Goal: Task Accomplishment & Management: Manage account settings

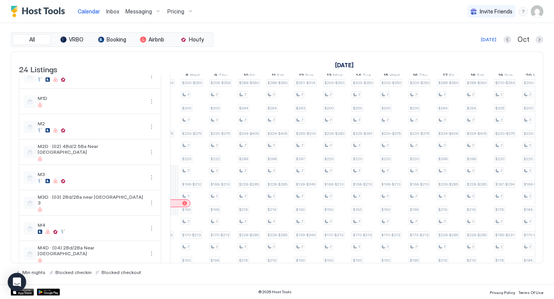
scroll to position [0, 587]
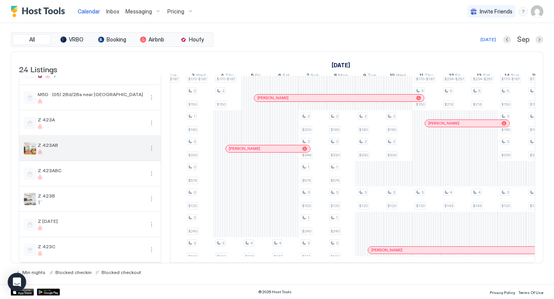
click at [157, 151] on div "Z 423AB" at bounding box center [90, 148] width 142 height 25
click at [149, 149] on button "More options" at bounding box center [151, 148] width 9 height 9
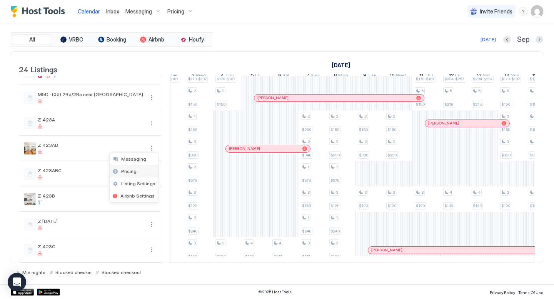
click at [138, 171] on div "Pricing" at bounding box center [134, 172] width 49 height 12
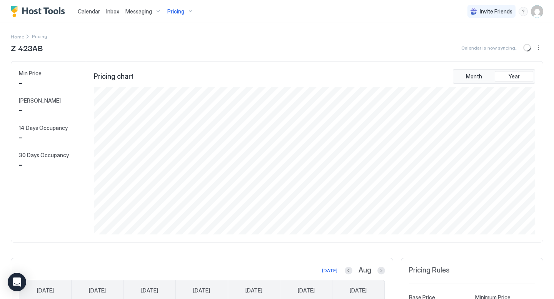
scroll to position [148, 443]
click at [26, 72] on span "Min Price" at bounding box center [30, 73] width 23 height 7
click at [188, 11] on div "Pricing" at bounding box center [180, 11] width 32 height 13
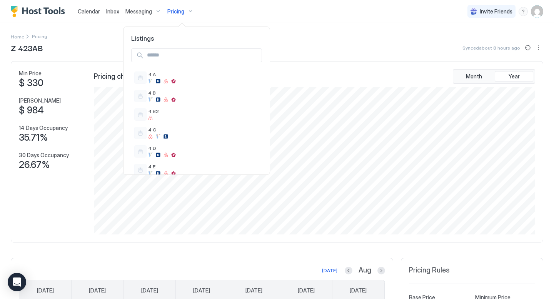
click at [306, 23] on div at bounding box center [277, 149] width 554 height 299
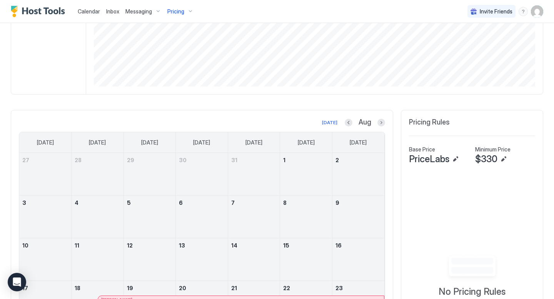
scroll to position [195, 0]
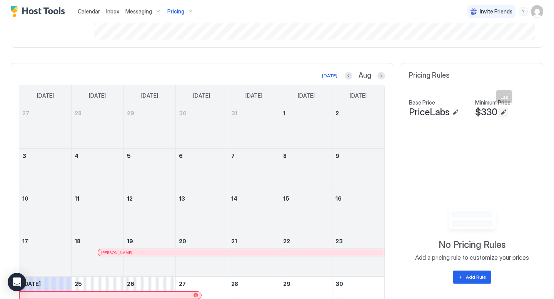
click at [505, 112] on button "Edit" at bounding box center [503, 112] width 9 height 9
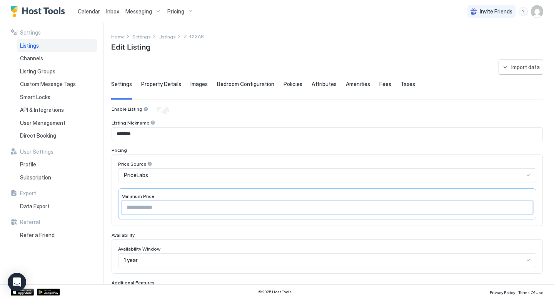
drag, startPoint x: 147, startPoint y: 207, endPoint x: 107, endPoint y: 207, distance: 40.4
click at [107, 207] on div "**********" at bounding box center [277, 154] width 554 height 262
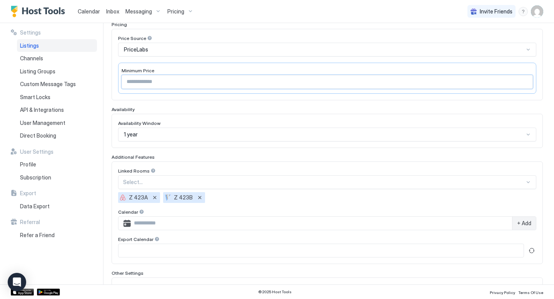
scroll to position [126, 0]
type input "*"
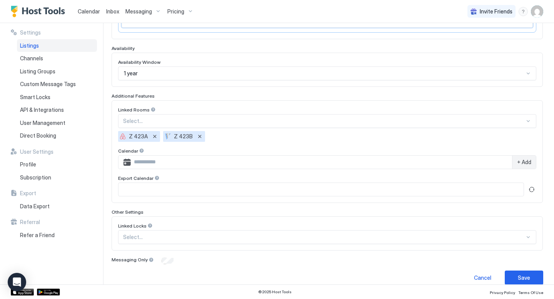
scroll to position [196, 0]
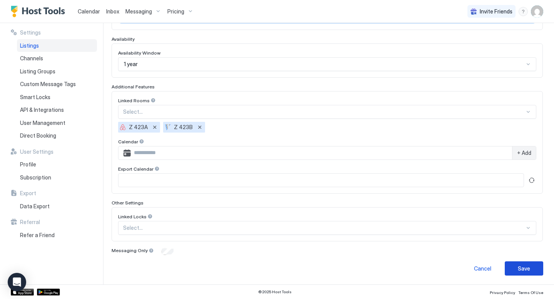
type input "***"
click at [524, 270] on div "Save" at bounding box center [524, 269] width 12 height 8
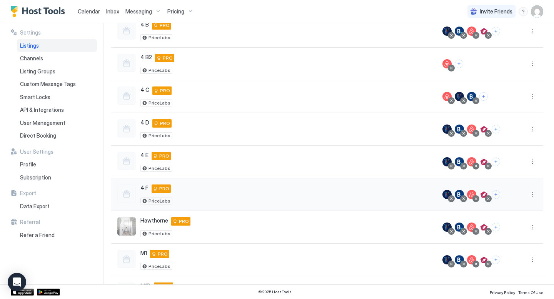
scroll to position [166, 0]
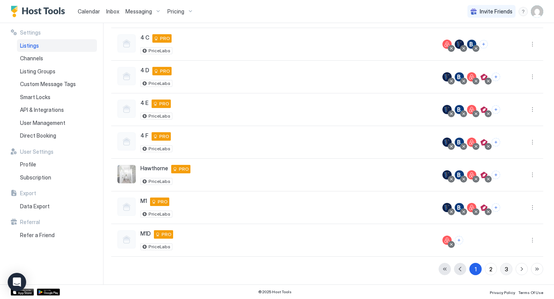
click at [507, 271] on div "3" at bounding box center [506, 270] width 3 height 8
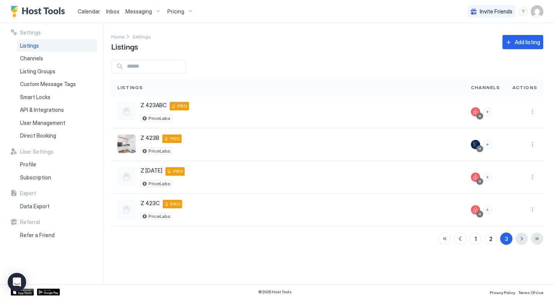
scroll to position [0, 0]
click at [531, 114] on button "More options" at bounding box center [532, 111] width 9 height 9
click at [522, 135] on div "Pricing" at bounding box center [513, 135] width 53 height 12
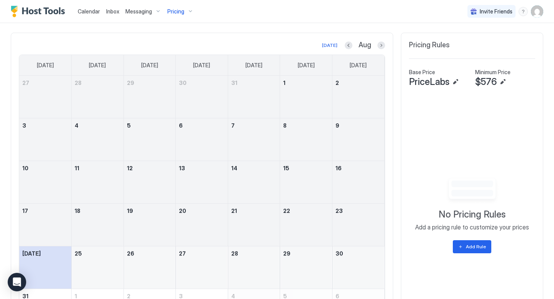
scroll to position [232, 0]
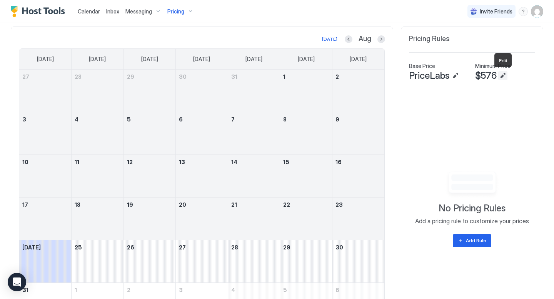
click at [502, 76] on button "Edit" at bounding box center [502, 75] width 9 height 9
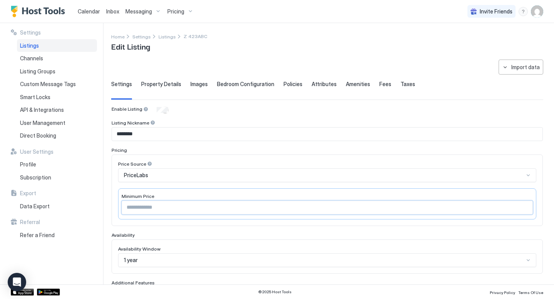
drag, startPoint x: 144, startPoint y: 209, endPoint x: 117, endPoint y: 208, distance: 27.7
click at [117, 208] on div "Price Source PriceLabs Minimum Price ***" at bounding box center [327, 191] width 431 height 72
type input "*"
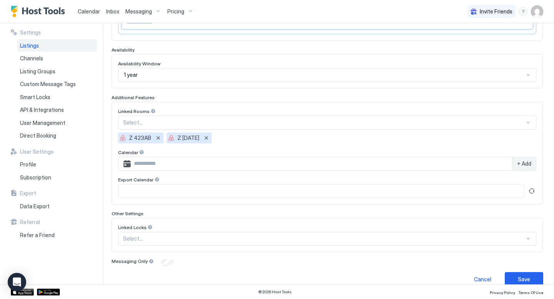
scroll to position [196, 0]
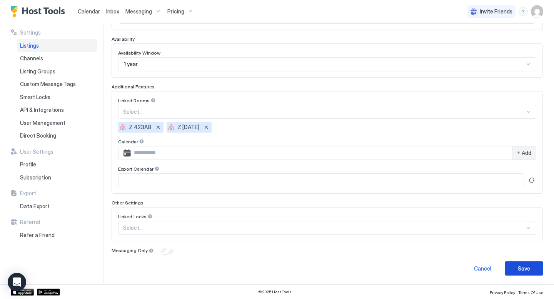
type input "***"
click at [511, 264] on button "Save" at bounding box center [524, 269] width 38 height 14
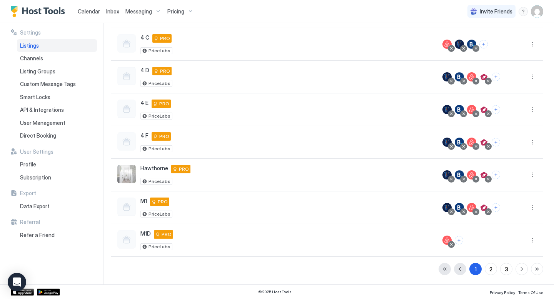
scroll to position [166, 0]
